Goal: Navigation & Orientation: Understand site structure

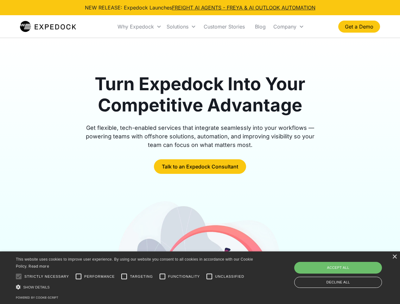
click at [140, 27] on div "Why Expedock" at bounding box center [135, 26] width 36 height 6
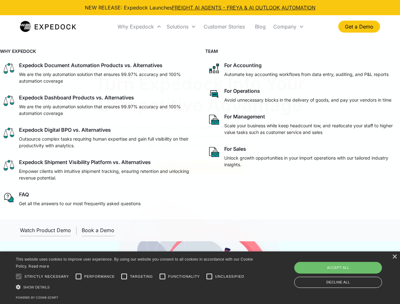
click at [181, 27] on div "Solutions" at bounding box center [177, 26] width 22 height 6
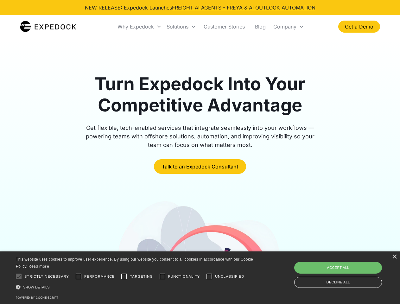
click at [288, 27] on div "Company" at bounding box center [284, 26] width 23 height 6
click at [19, 276] on div at bounding box center [18, 276] width 13 height 13
click at [78, 276] on input "Performance" at bounding box center [78, 276] width 13 height 13
checkbox input "true"
click at [124, 276] on input "Targeting" at bounding box center [124, 276] width 13 height 13
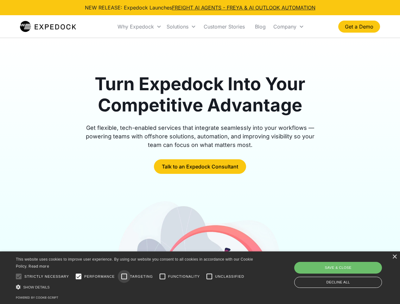
checkbox input "true"
click at [162, 276] on input "Functionality" at bounding box center [162, 276] width 13 height 13
checkbox input "true"
click at [209, 276] on input "Unclassified" at bounding box center [209, 276] width 13 height 13
checkbox input "true"
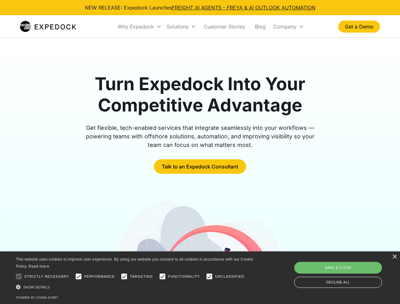
click at [135, 287] on div "Show details Hide details" at bounding box center [135, 287] width 239 height 7
